Goal: Navigation & Orientation: Find specific page/section

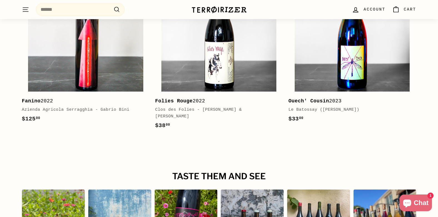
scroll to position [801, 0]
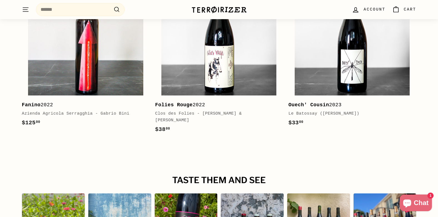
click at [377, 11] on span "Account" at bounding box center [375, 9] width 22 height 6
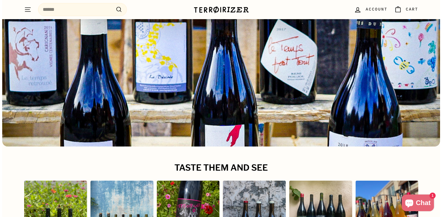
scroll to position [2473, 0]
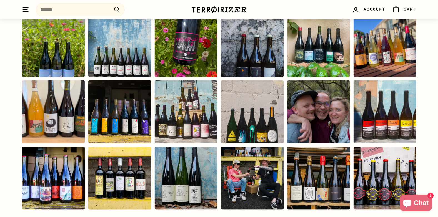
click at [181, 49] on div "Instagram post opens in a popup" at bounding box center [185, 45] width 63 height 63
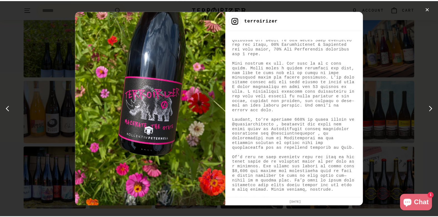
scroll to position [111, 0]
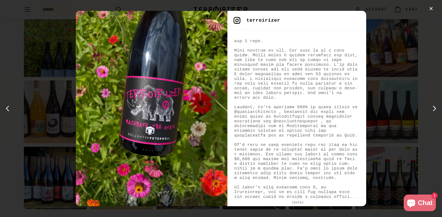
click at [435, 25] on div "✕ terroirizer [DATE]" at bounding box center [221, 108] width 442 height 217
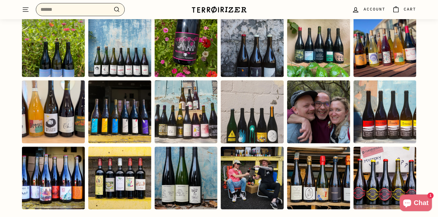
click at [91, 11] on input "Search" at bounding box center [80, 9] width 89 height 13
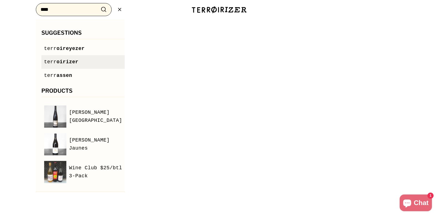
type input "****"
click at [61, 63] on span "oirizer" at bounding box center [68, 62] width 22 height 6
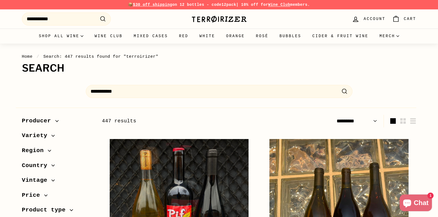
select select "*********"
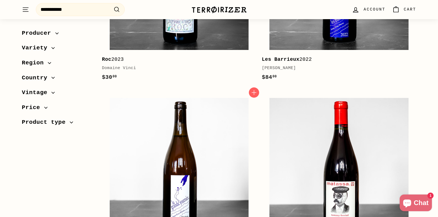
scroll to position [1362, 0]
